Goal: Information Seeking & Learning: Find specific fact

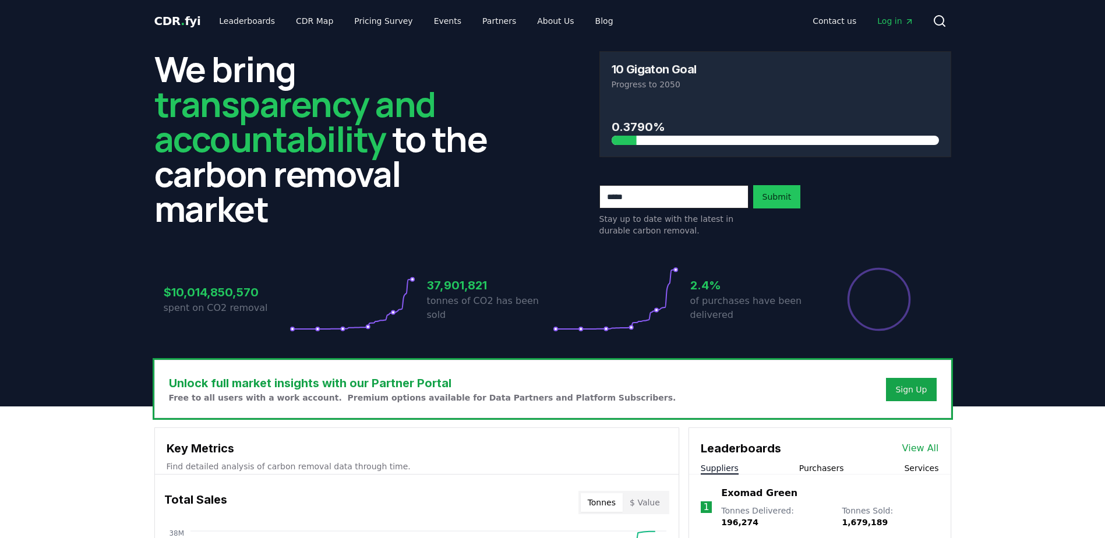
click at [818, 473] on button "Purchasers" at bounding box center [821, 469] width 45 height 12
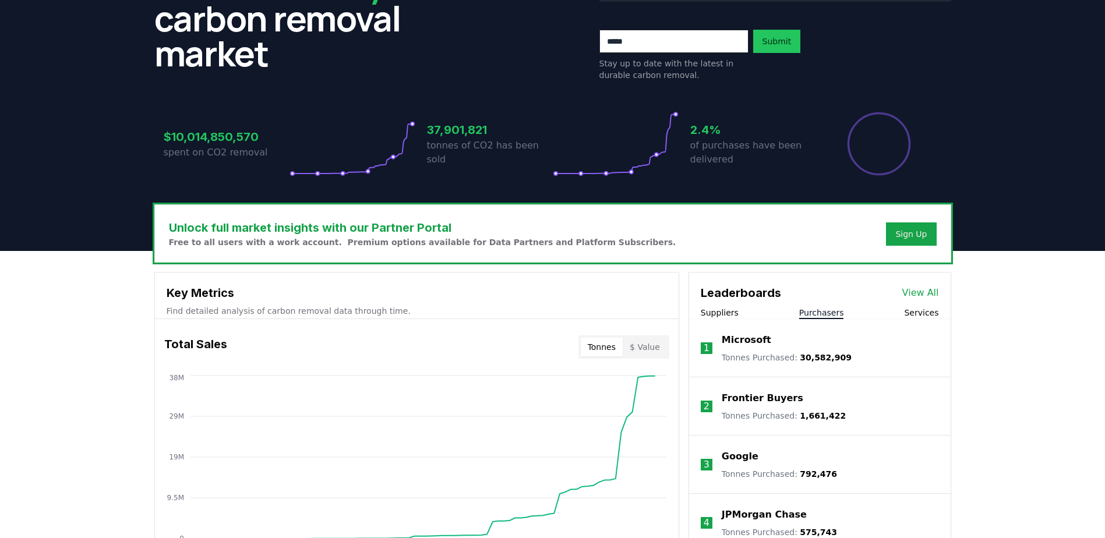
click at [918, 292] on link "View All" at bounding box center [920, 293] width 37 height 14
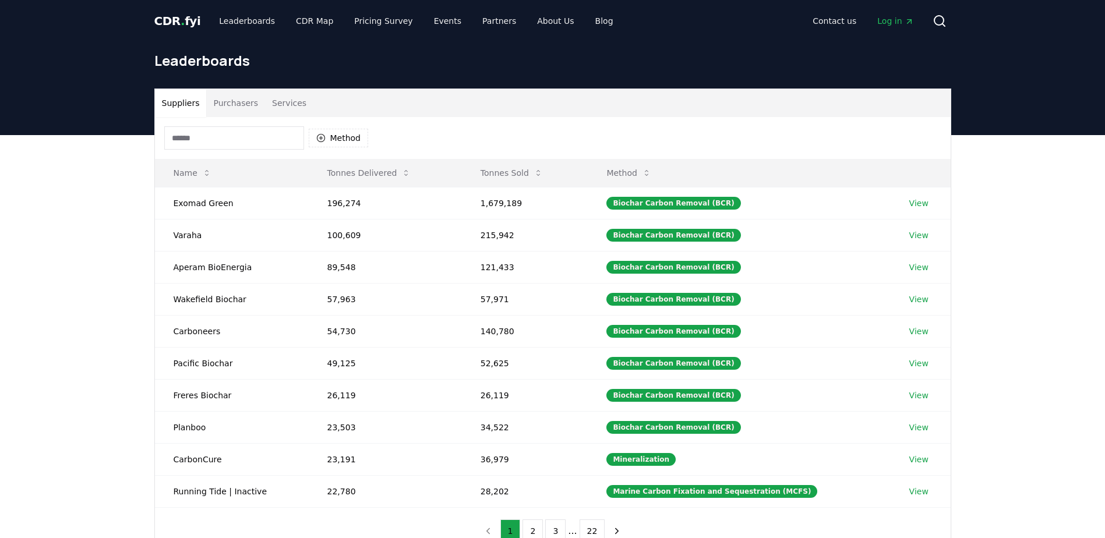
click at [272, 143] on input at bounding box center [234, 137] width 140 height 23
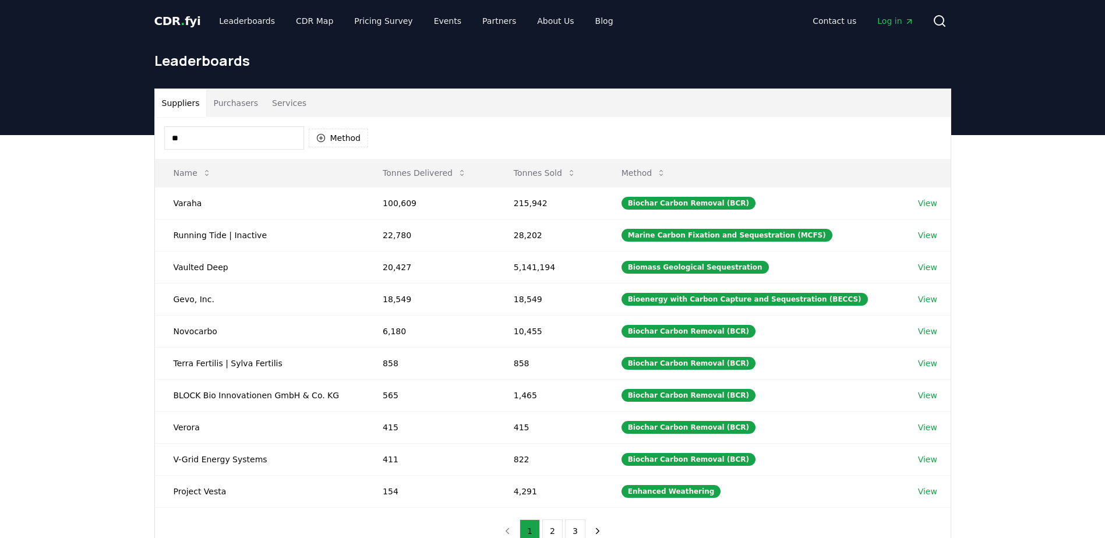
type input "*"
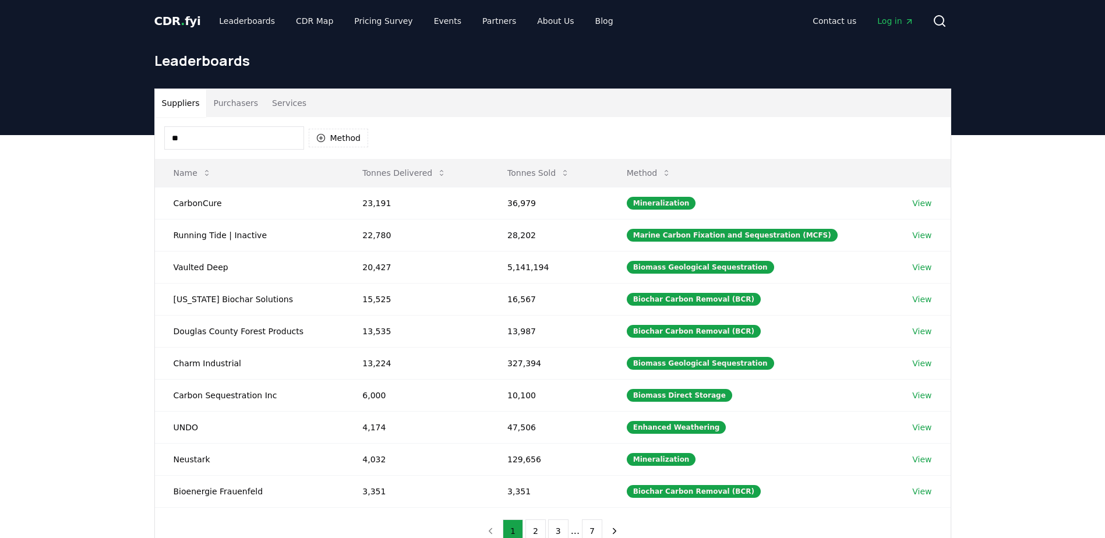
type input "***"
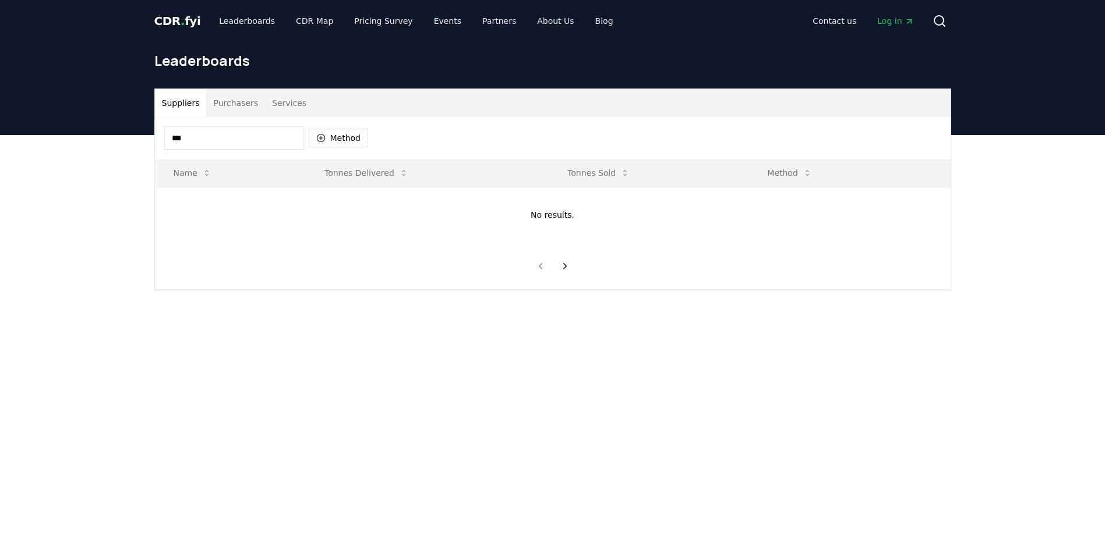
click at [234, 104] on button "Purchasers" at bounding box center [235, 103] width 59 height 28
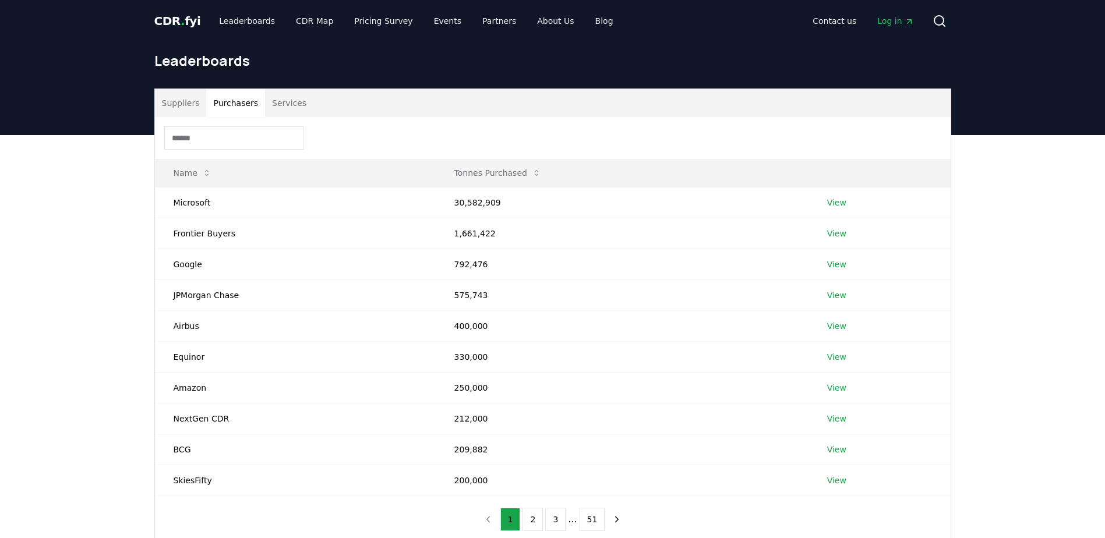
click at [221, 136] on input at bounding box center [234, 137] width 140 height 23
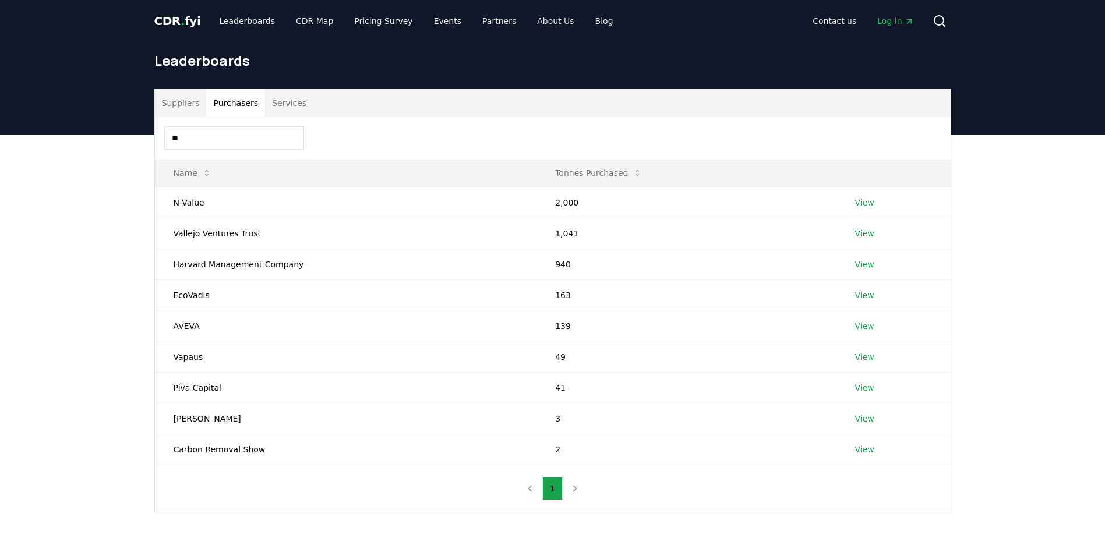
type input "*"
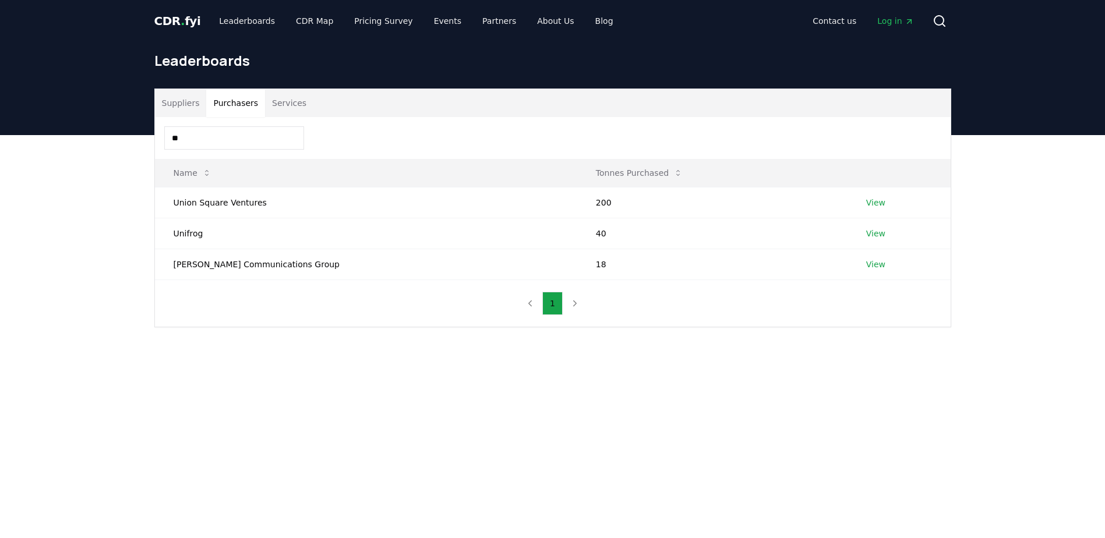
type input "*"
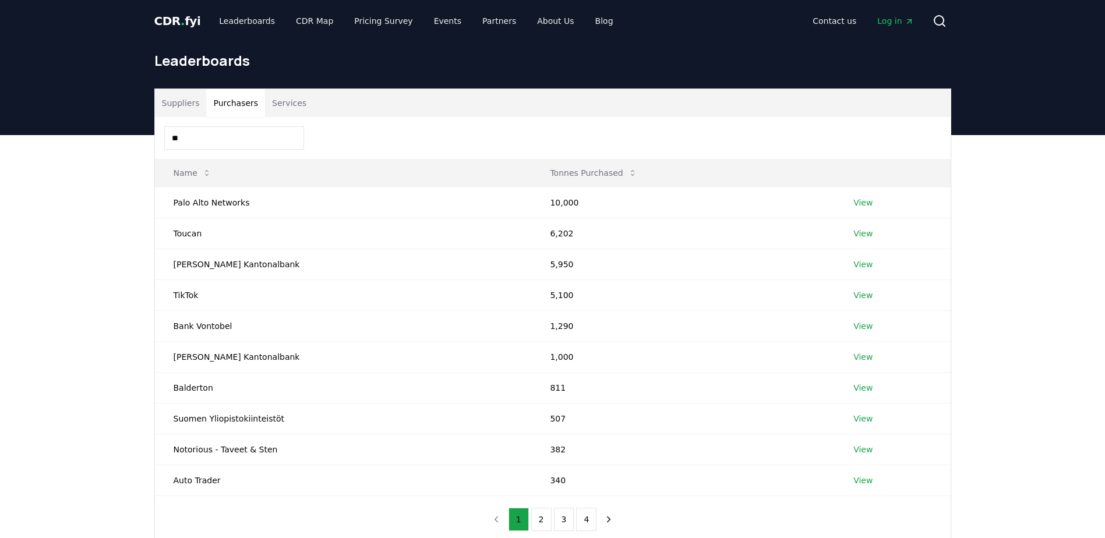
type input "*"
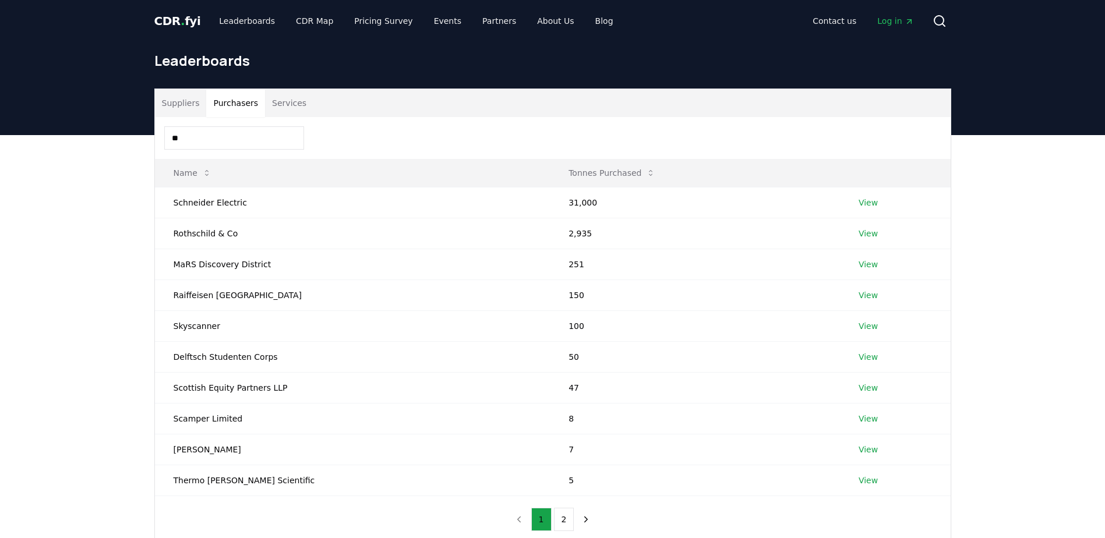
type input "*"
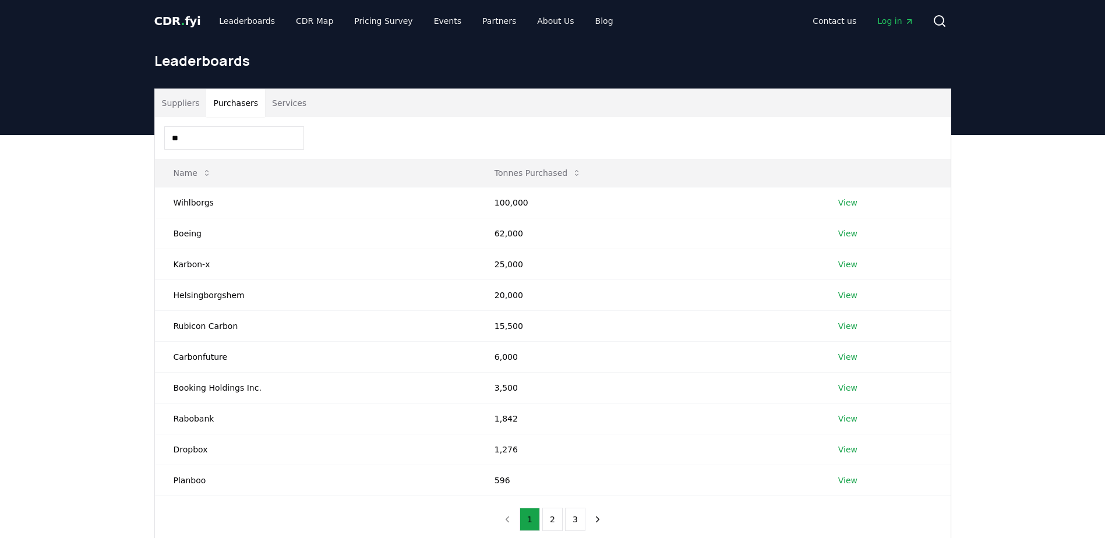
type input "*"
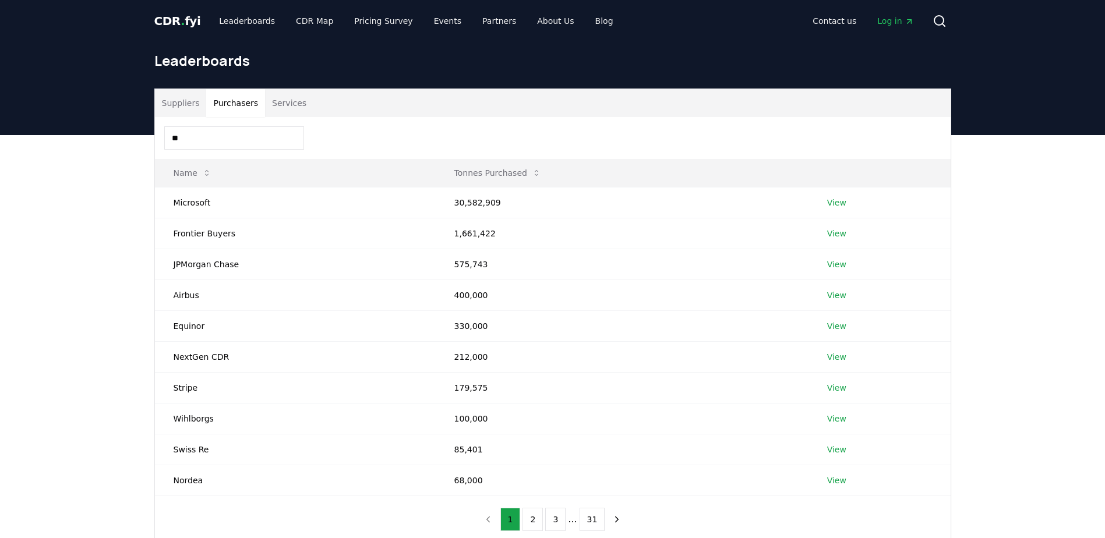
type input "*"
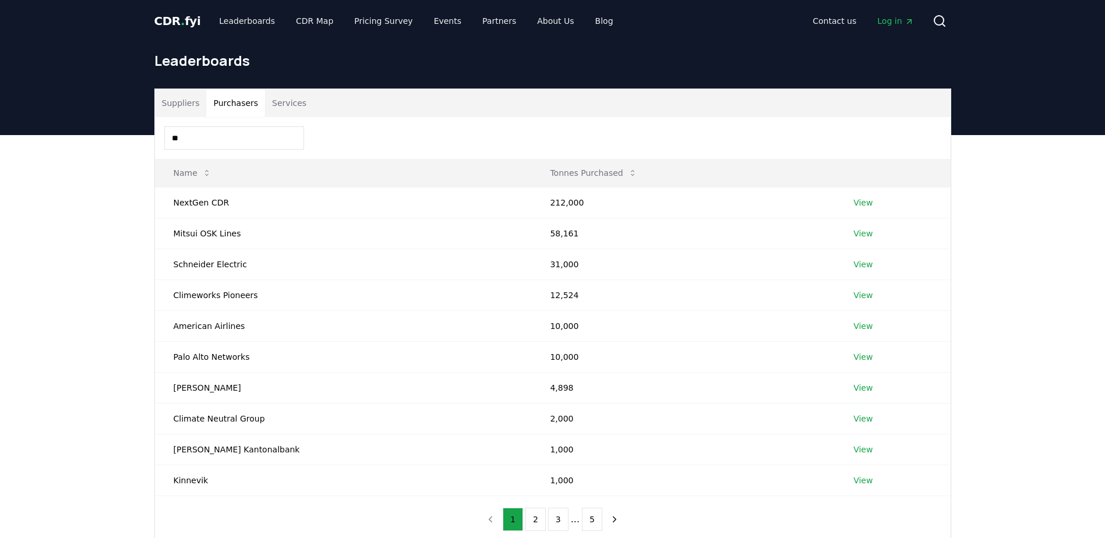
type input "*"
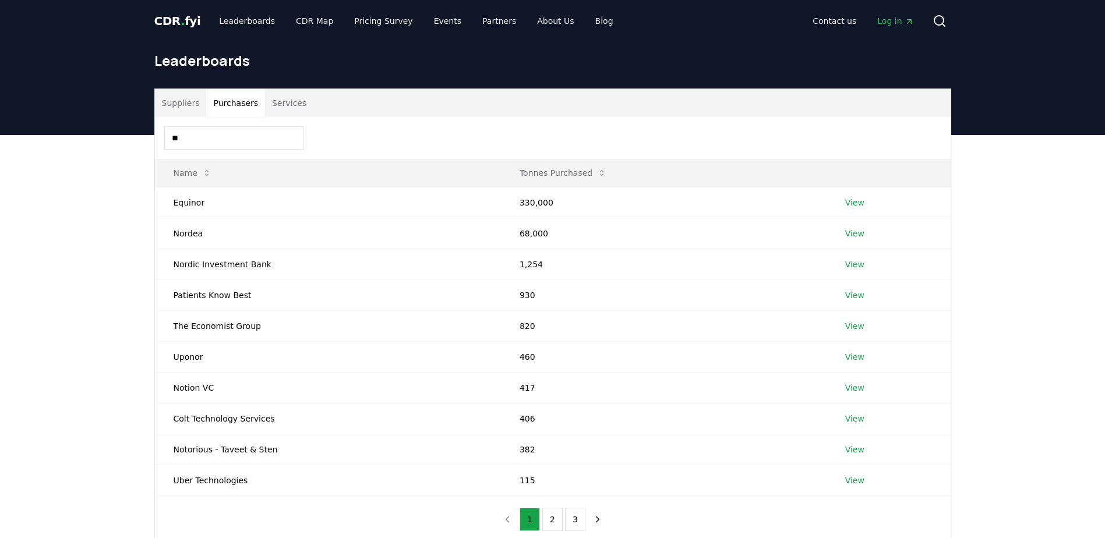
type input "*"
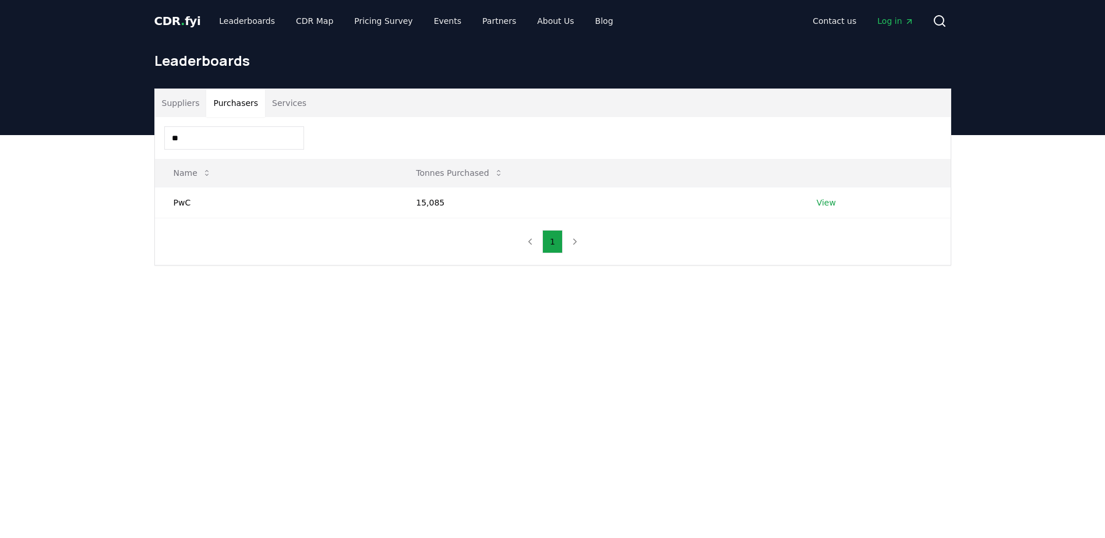
drag, startPoint x: 235, startPoint y: 140, endPoint x: 111, endPoint y: 144, distance: 124.2
click at [111, 144] on div "Suppliers Purchasers Services ** Name Tonnes Purchased PwC 15,085 View 1" at bounding box center [552, 223] width 1105 height 177
type input "*"
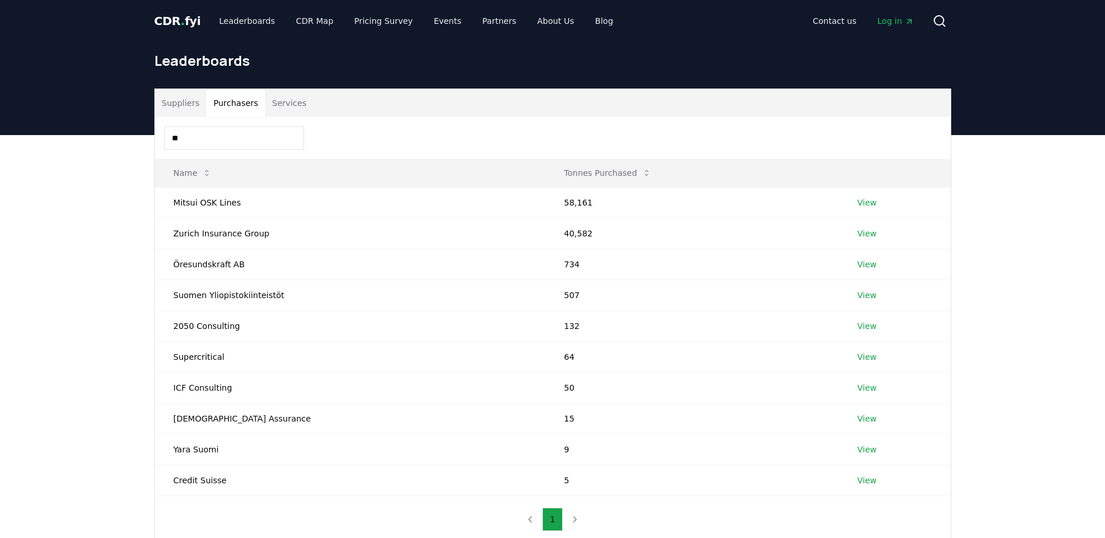
type input "*"
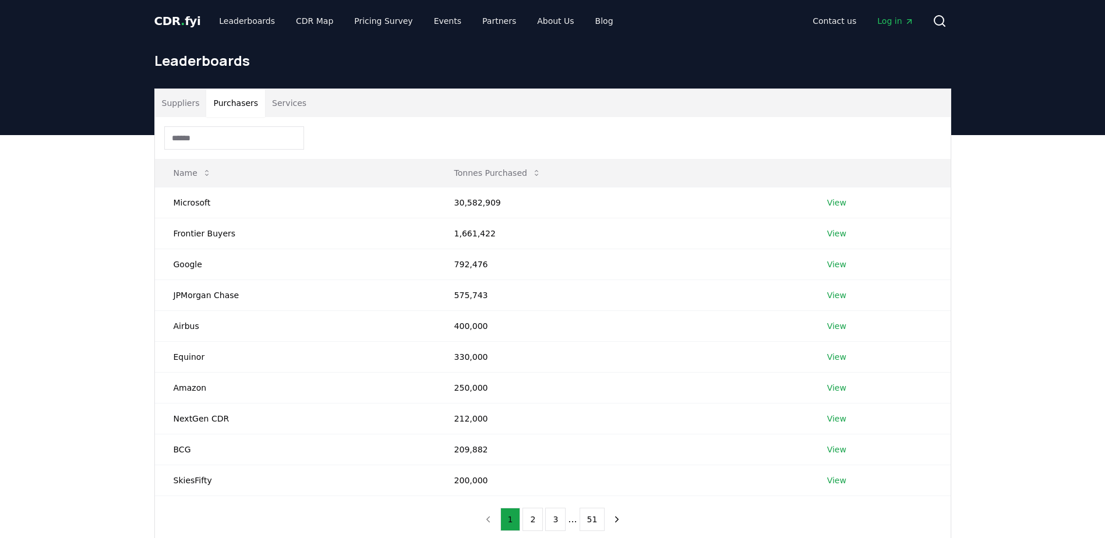
click at [210, 135] on input at bounding box center [234, 137] width 140 height 23
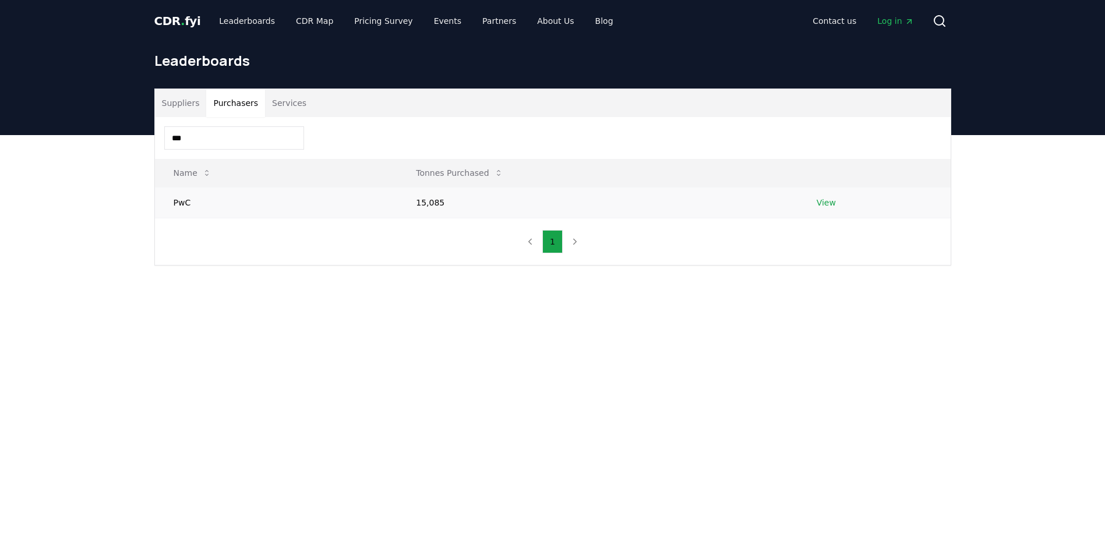
type input "***"
click at [818, 200] on link "View" at bounding box center [826, 203] width 19 height 12
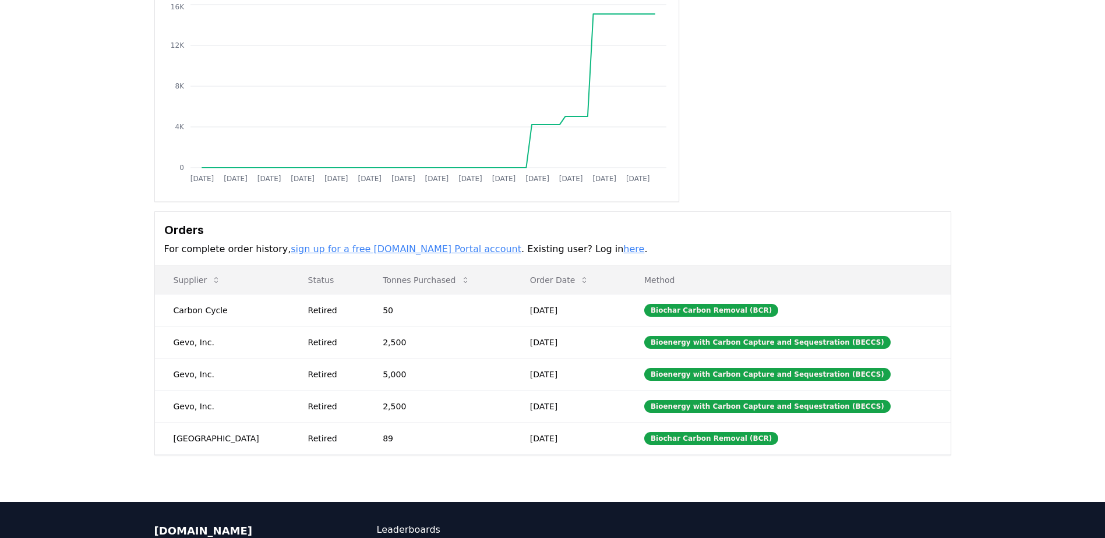
scroll to position [156, 0]
